Goal: Information Seeking & Learning: Learn about a topic

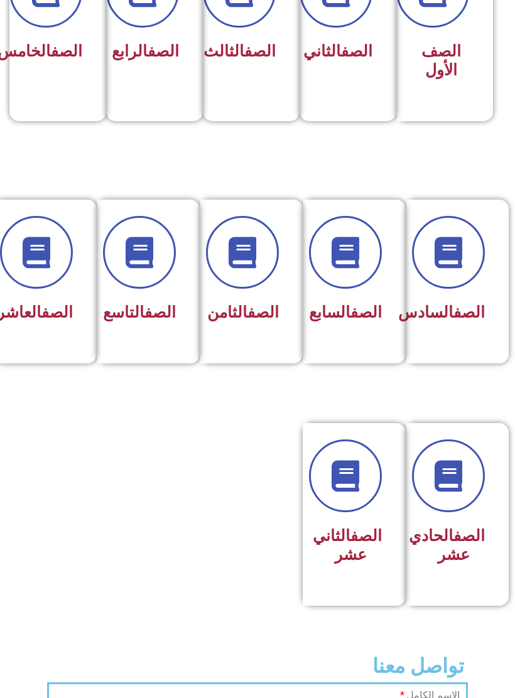
scroll to position [402, 0]
click at [345, 517] on link at bounding box center [345, 477] width 80 height 80
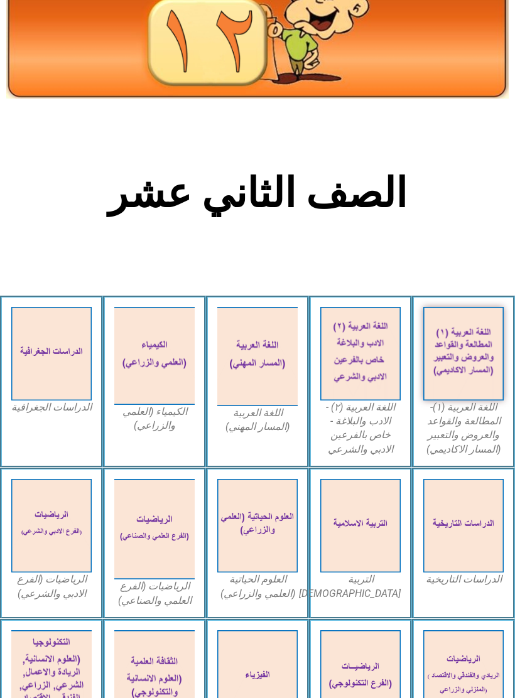
scroll to position [100, 0]
click at [460, 540] on img at bounding box center [463, 526] width 80 height 94
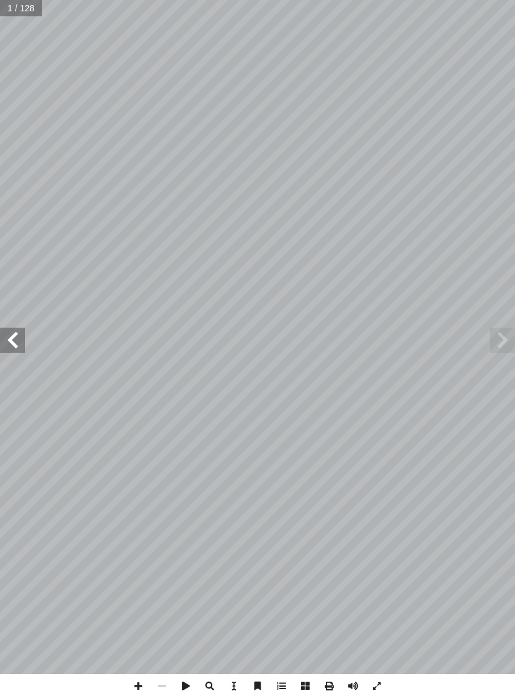
click at [14, 349] on span at bounding box center [12, 340] width 25 height 25
click at [9, 345] on span at bounding box center [12, 340] width 25 height 25
click at [18, 342] on span at bounding box center [12, 340] width 25 height 25
click at [22, 340] on span at bounding box center [12, 340] width 25 height 25
click at [13, 347] on span at bounding box center [12, 340] width 25 height 25
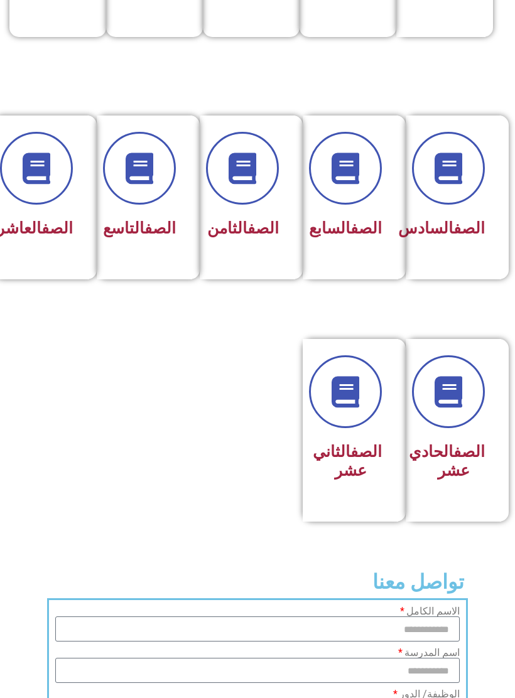
scroll to position [486, 0]
click at [352, 456] on div "الصف الثاني عشر" at bounding box center [350, 421] width 63 height 131
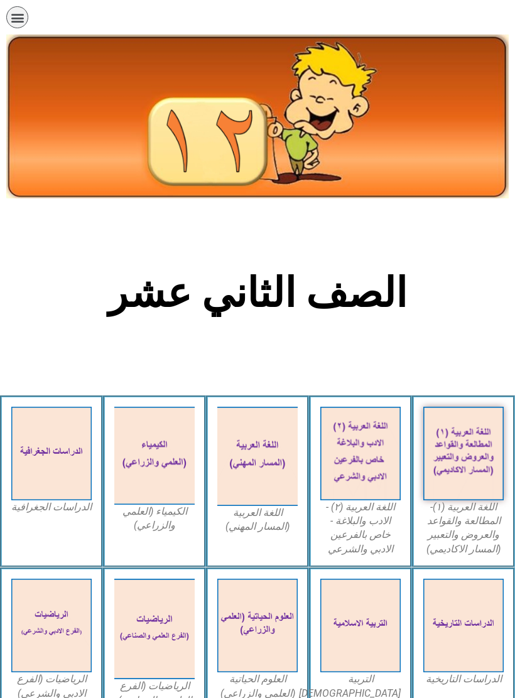
click at [59, 459] on img at bounding box center [51, 454] width 80 height 94
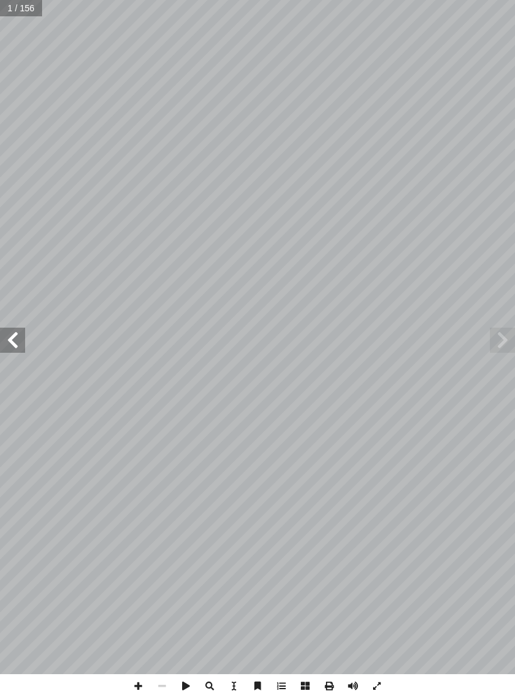
click at [13, 335] on span at bounding box center [12, 340] width 25 height 25
click at [18, 343] on span at bounding box center [12, 340] width 25 height 25
click at [16, 345] on span at bounding box center [12, 340] width 25 height 25
click at [14, 341] on span at bounding box center [12, 340] width 25 height 25
click at [16, 346] on span at bounding box center [12, 340] width 25 height 25
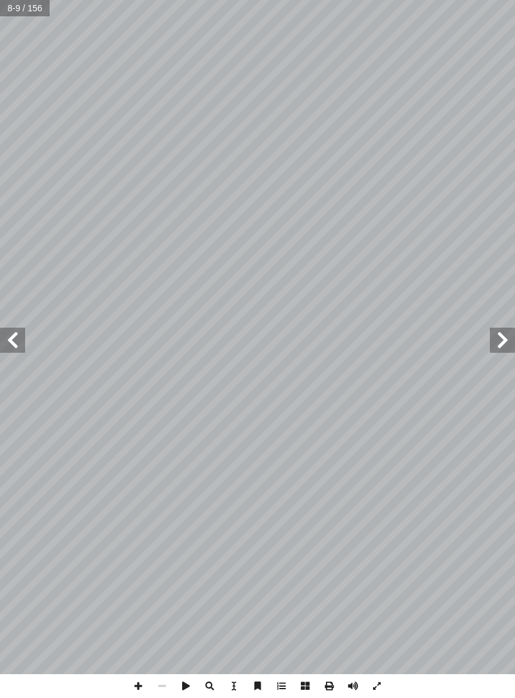
click at [21, 341] on span at bounding box center [12, 340] width 25 height 25
click at [10, 342] on span at bounding box center [12, 340] width 25 height 25
click at [12, 335] on span at bounding box center [12, 340] width 25 height 25
click at [19, 334] on span at bounding box center [12, 340] width 25 height 25
click at [15, 340] on span at bounding box center [12, 340] width 25 height 25
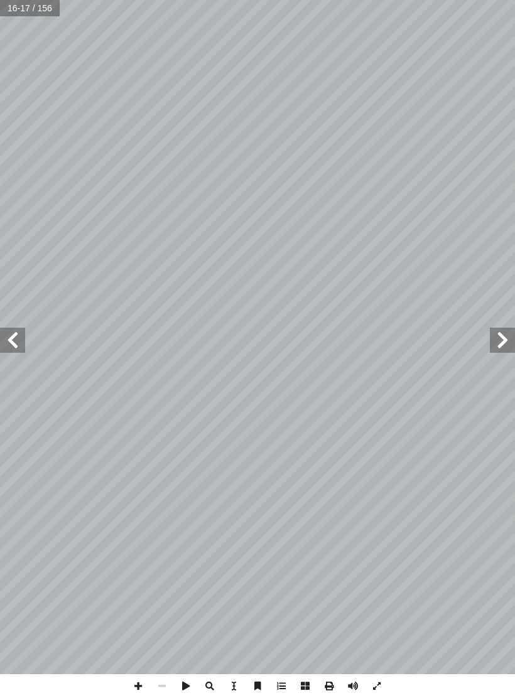
click at [9, 340] on span at bounding box center [12, 340] width 25 height 25
click at [14, 342] on span at bounding box center [12, 340] width 25 height 25
